Goal: Transaction & Acquisition: Purchase product/service

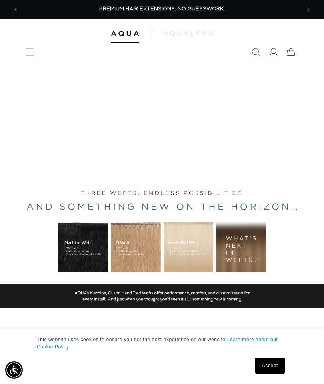
click at [30, 62] on div "BUILT FOR  PERFORMANCE. TRUSTED BY PROFESSIONALS. Premium hair extensions desig…" at bounding box center [162, 241] width 324 height 360
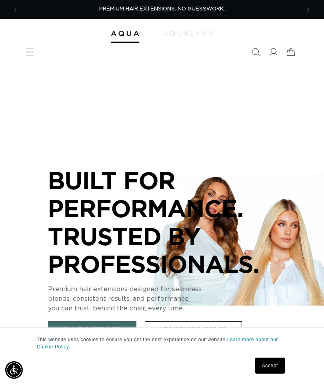
click at [31, 54] on icon "Menu" at bounding box center [30, 52] width 8 height 8
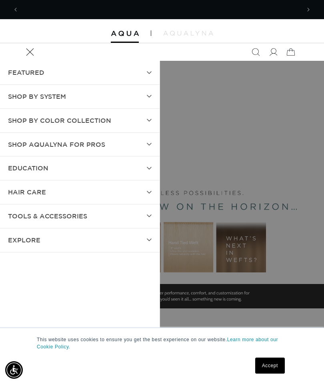
scroll to position [0, 282]
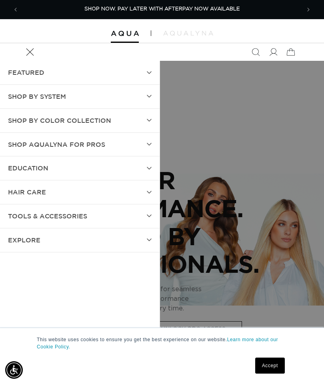
click at [272, 368] on link "Accept" at bounding box center [270, 366] width 30 height 16
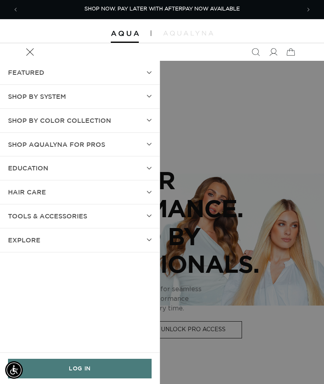
click at [119, 378] on link "LOG IN" at bounding box center [80, 369] width 144 height 20
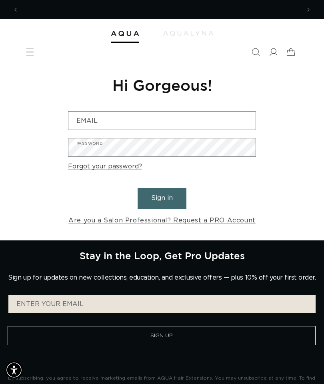
scroll to position [0, 282]
click at [231, 109] on div "Reset your password We will send you an email to reset your password Email Subm…" at bounding box center [162, 151] width 200 height 180
click at [219, 124] on input "Email" at bounding box center [161, 121] width 187 height 18
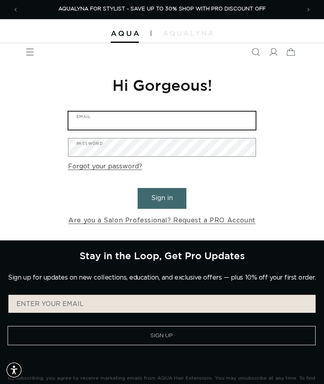
type input "hairjamzbyjamie@icloud.com"
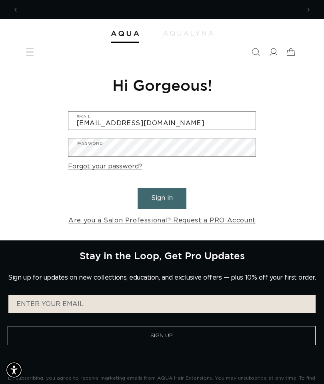
scroll to position [0, 0]
click at [171, 198] on button "Sign in" at bounding box center [162, 198] width 49 height 20
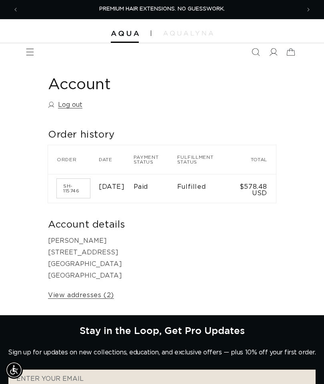
click at [33, 50] on icon "Menu" at bounding box center [30, 52] width 8 height 8
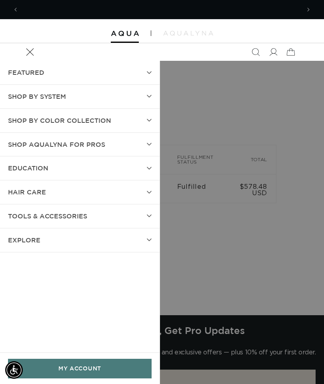
scroll to position [0, 282]
click at [119, 98] on summary "SHOP BY SYSTEM" at bounding box center [80, 97] width 160 height 24
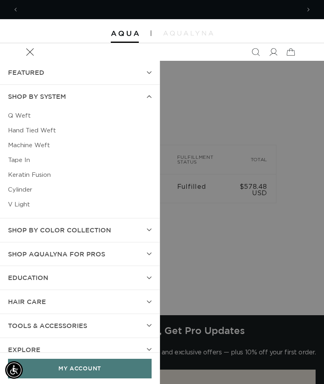
scroll to position [0, 564]
click at [23, 191] on link "Cylinder" at bounding box center [80, 190] width 144 height 15
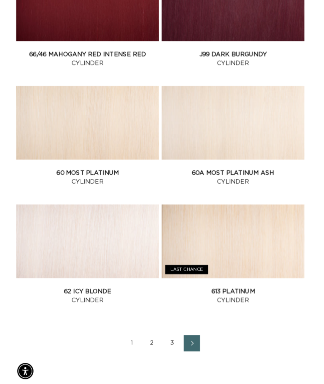
scroll to position [1205, 0]
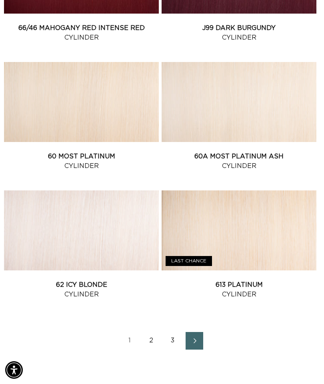
click at [309, 152] on link "60A Most Platinum Ash Cylinder" at bounding box center [239, 161] width 155 height 19
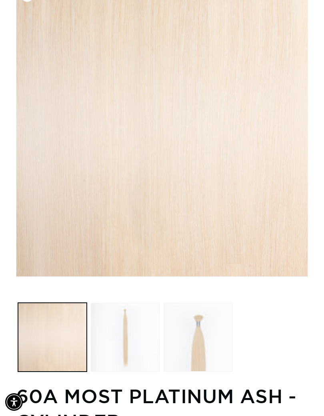
scroll to position [0, 564]
click at [27, 334] on button "Load image 1 in gallery view" at bounding box center [52, 337] width 69 height 69
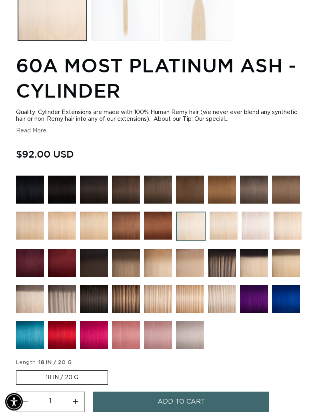
scroll to position [436, 0]
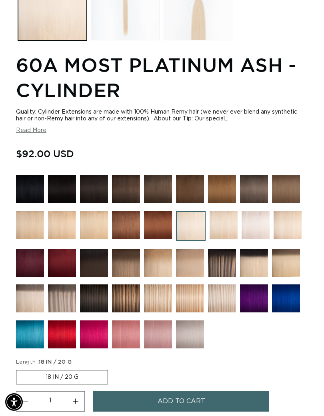
click at [220, 298] on img at bounding box center [222, 299] width 28 height 28
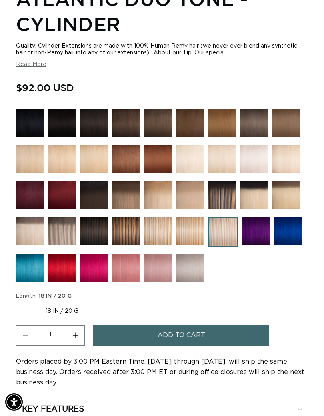
scroll to position [502, 0]
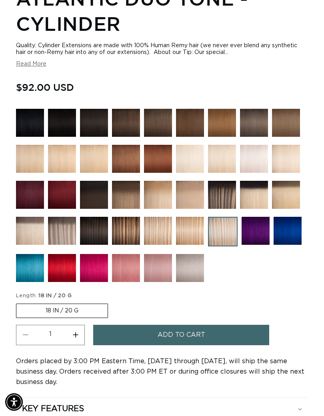
click at [86, 315] on label "18 IN / 20 G Variant sold out or unavailable" at bounding box center [62, 311] width 92 height 14
click at [18, 303] on input "18 IN / 20 G Variant sold out or unavailable" at bounding box center [18, 302] width 0 height 0
click at [76, 342] on button "Increase quantity for Atlantic Duo Tone - Cylinder" at bounding box center [75, 335] width 18 height 20
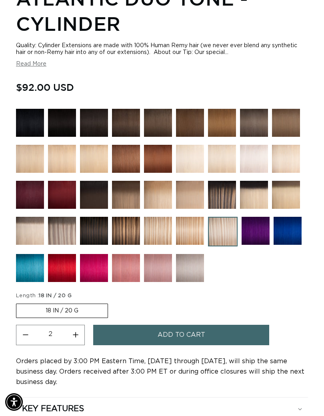
click at [76, 342] on button "Increase quantity for Atlantic Duo Tone - Cylinder" at bounding box center [75, 335] width 18 height 20
click at [77, 340] on button "Increase quantity for Atlantic Duo Tone - Cylinder" at bounding box center [75, 335] width 18 height 20
type input "4"
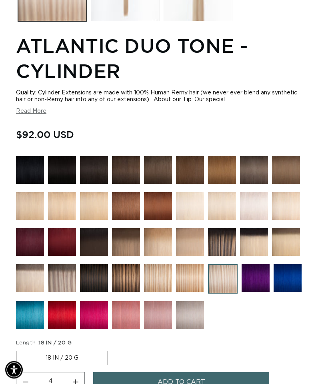
scroll to position [0, 564]
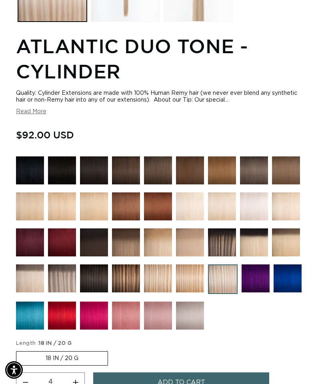
click at [287, 201] on img at bounding box center [286, 207] width 28 height 28
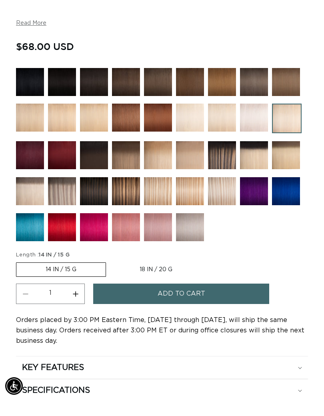
scroll to position [503, 0]
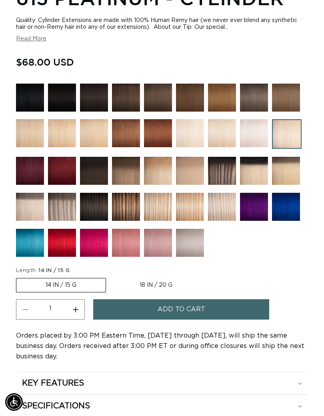
click at [72, 313] on button "Increase quantity for 613 Platinum - Cylinder" at bounding box center [75, 309] width 18 height 20
click at [72, 312] on button "Increase quantity for 613 Platinum - Cylinder" at bounding box center [75, 309] width 18 height 20
click at [73, 311] on button "Increase quantity for 613 Platinum - Cylinder" at bounding box center [75, 309] width 18 height 20
type input "4"
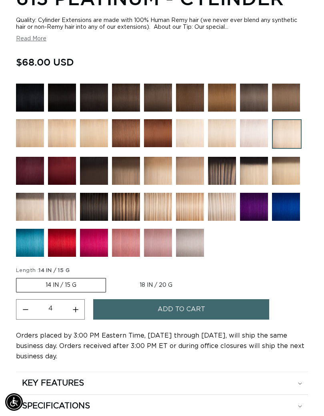
click at [128, 311] on button "Add to cart" at bounding box center [181, 309] width 176 height 20
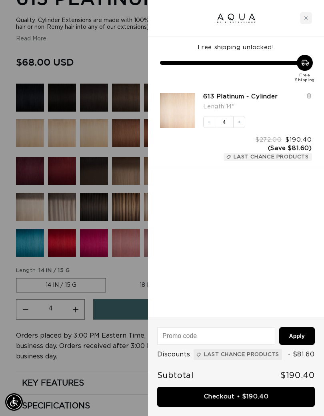
scroll to position [0, 282]
click at [100, 366] on div at bounding box center [162, 208] width 324 height 416
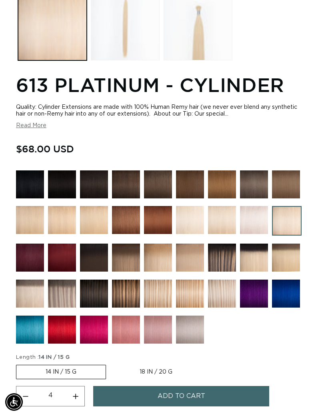
click at [259, 219] on img at bounding box center [254, 220] width 28 height 28
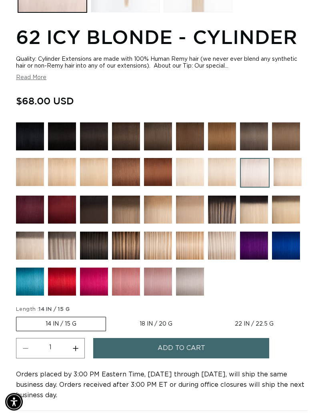
scroll to position [464, 0]
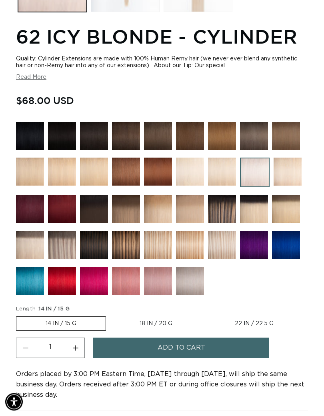
click at [72, 350] on button "Increase quantity for 62 Icy Blonde - Cylinder" at bounding box center [75, 348] width 18 height 20
click at [74, 352] on button "Increase quantity for 62 Icy Blonde - Cylinder" at bounding box center [75, 348] width 18 height 20
click at [73, 352] on button "Increase quantity for 62 Icy Blonde - Cylinder" at bounding box center [75, 348] width 18 height 20
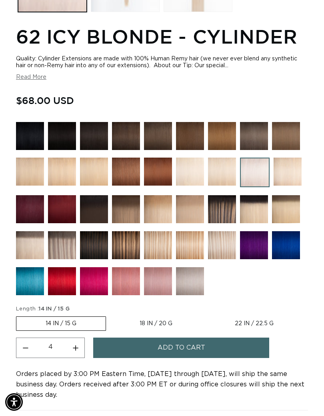
type input "5"
click at [113, 345] on button "Add to cart" at bounding box center [181, 348] width 176 height 20
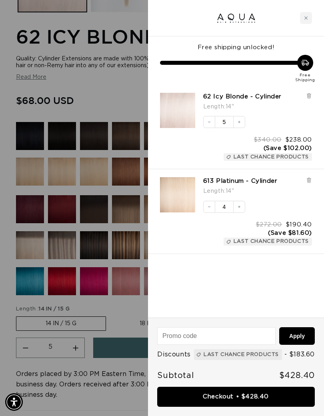
scroll to position [0, 0]
click at [313, 179] on div "613 Platinum - Cylinder Length : 14" Decrease quantity 4 Increase quantity $272…" at bounding box center [236, 211] width 176 height 85
click at [307, 96] on icon at bounding box center [309, 96] width 6 height 6
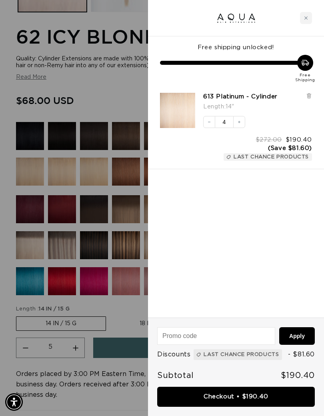
click at [108, 328] on div at bounding box center [162, 208] width 324 height 416
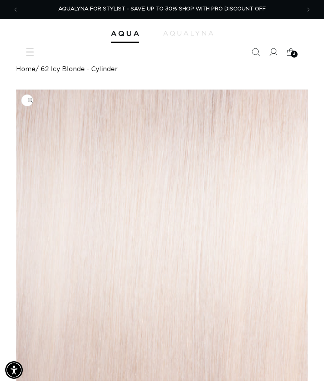
click at [34, 48] on icon "Menu" at bounding box center [30, 52] width 8 height 8
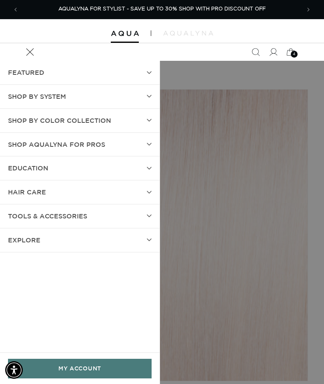
click at [70, 211] on span "TOOLS & ACCESSORIES" at bounding box center [47, 217] width 79 height 12
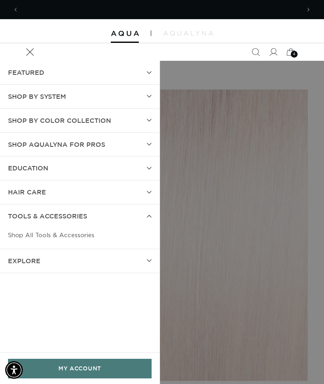
scroll to position [0, 0]
click at [80, 234] on link "Shop All Tools & Accessories" at bounding box center [80, 235] width 144 height 15
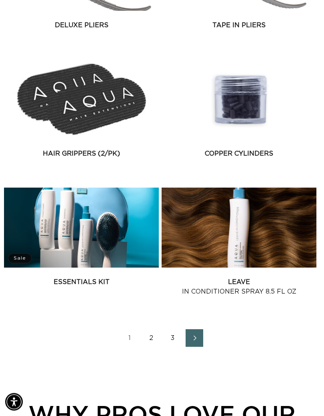
scroll to position [1242, 0]
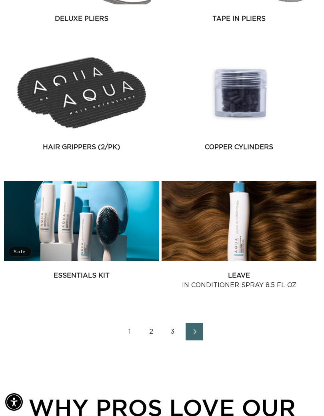
click at [147, 333] on link "2" at bounding box center [152, 332] width 18 height 18
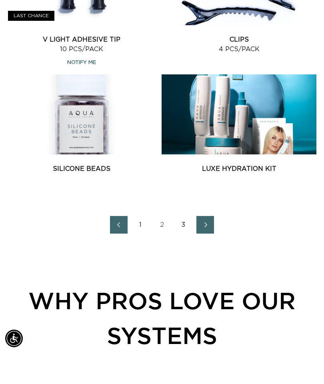
scroll to position [1349, 0]
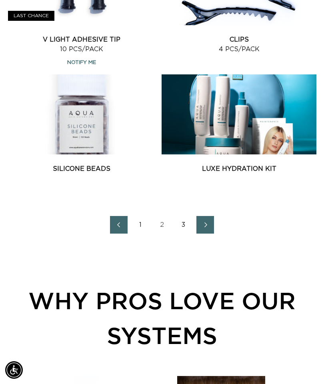
click at [159, 224] on link "2" at bounding box center [162, 225] width 18 height 18
click at [143, 221] on link "1" at bounding box center [141, 225] width 18 height 18
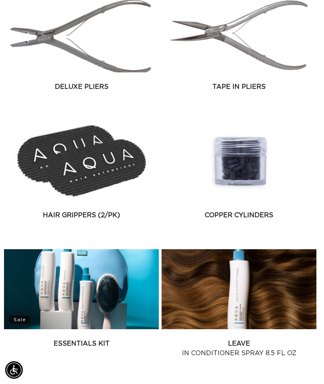
scroll to position [0, 564]
click at [232, 211] on link "Copper Cylinders" at bounding box center [239, 216] width 155 height 10
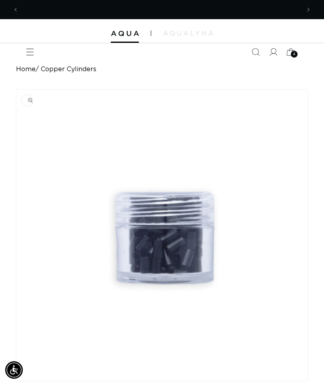
scroll to position [0, 282]
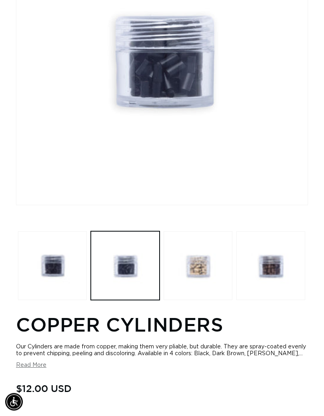
click at [193, 264] on button "Load image 3 in gallery view" at bounding box center [198, 266] width 69 height 69
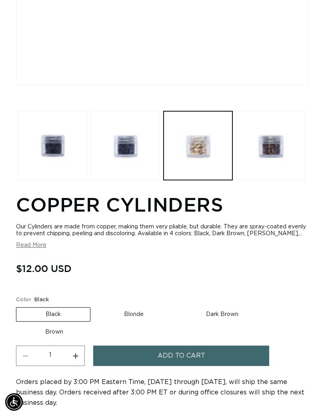
click at [34, 249] on button "Read More" at bounding box center [31, 245] width 30 height 7
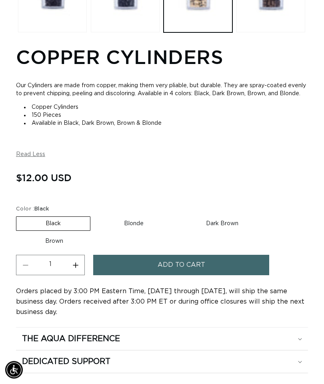
scroll to position [444, 0]
click at [132, 231] on label "Blonde Variant sold out or unavailable" at bounding box center [134, 224] width 78 height 14
click at [95, 215] on input "Blonde Variant sold out or unavailable" at bounding box center [94, 215] width 0 height 0
radio input "true"
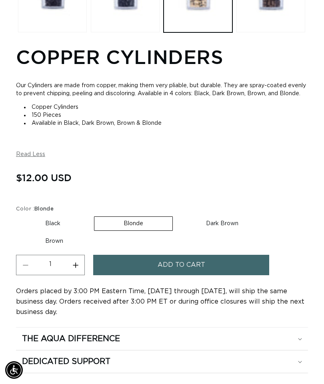
click at [72, 275] on button "Increase quantity for Copper Cylinders" at bounding box center [75, 265] width 18 height 20
type input "2"
click at [135, 275] on button "Add to cart" at bounding box center [181, 265] width 176 height 20
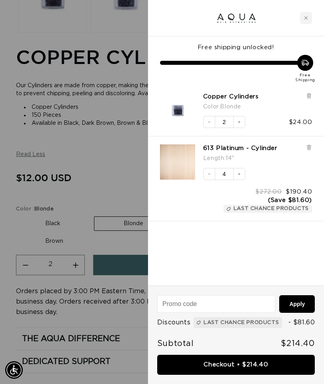
scroll to position [0, 282]
click at [254, 361] on link "Checkout • $214.40" at bounding box center [236, 365] width 158 height 20
